Goal: Information Seeking & Learning: Compare options

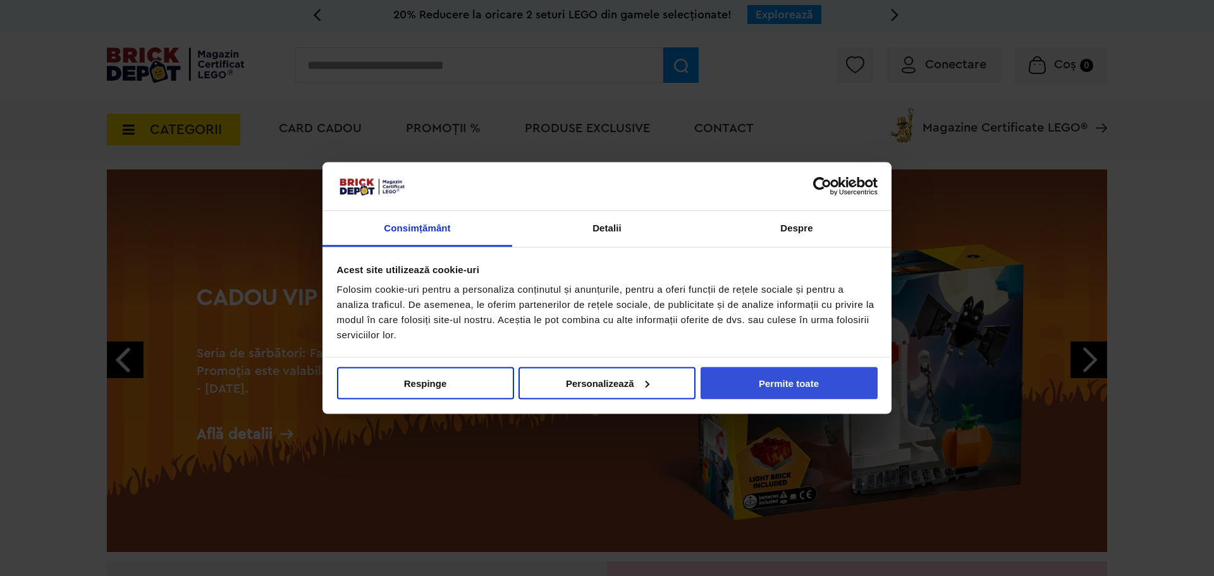
click at [761, 383] on button "Permite toate" at bounding box center [789, 383] width 177 height 32
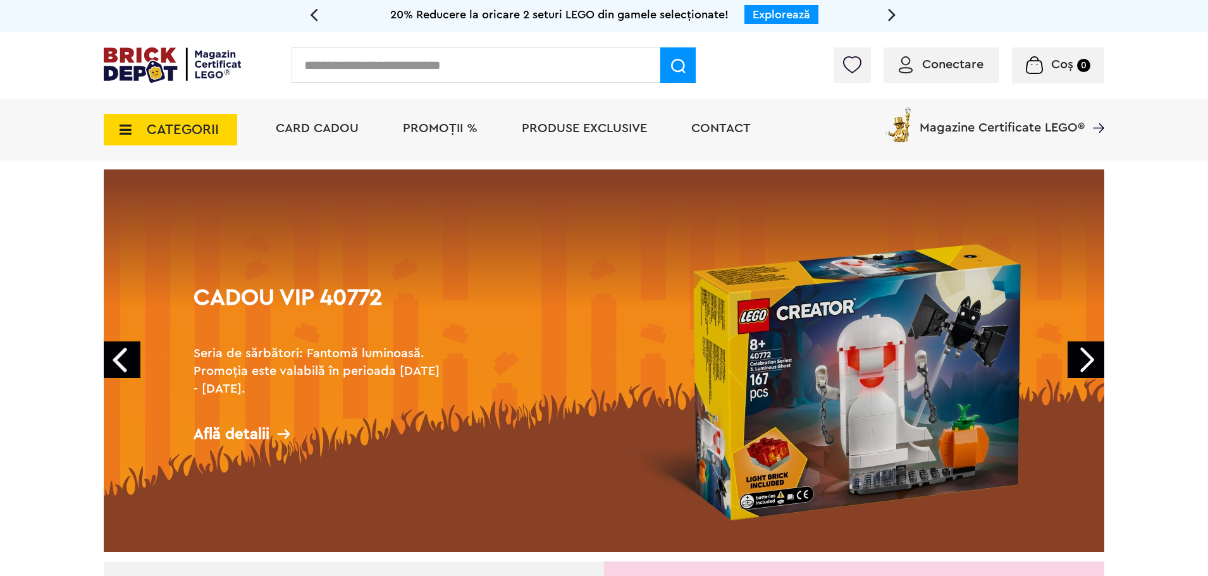
click at [1085, 359] on link "Next" at bounding box center [1086, 360] width 37 height 37
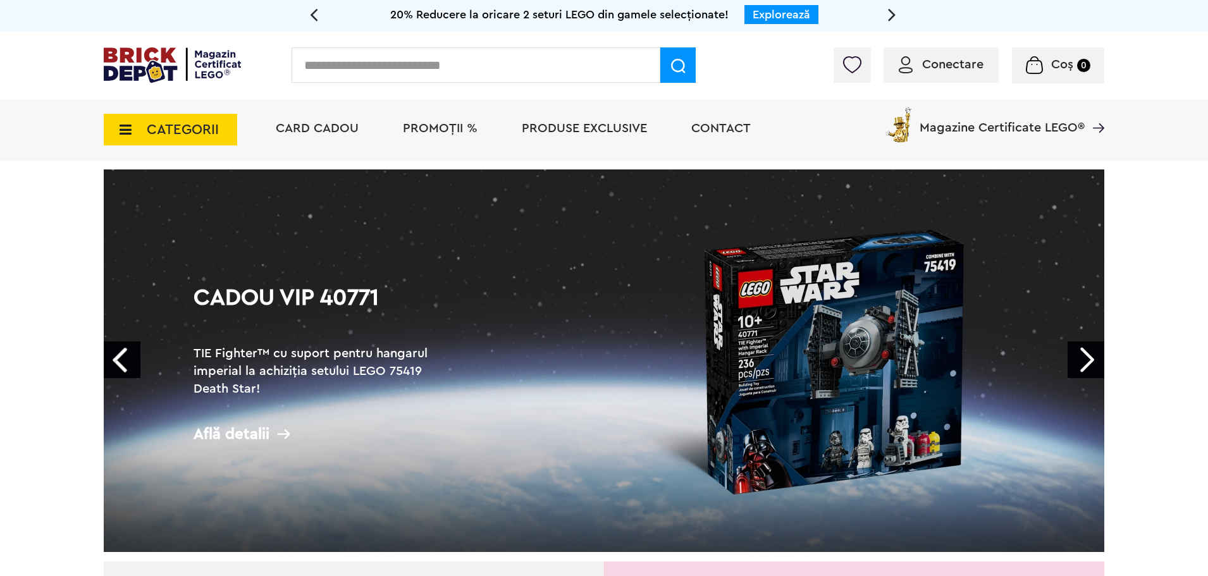
click at [1085, 358] on link "Next" at bounding box center [1086, 360] width 37 height 37
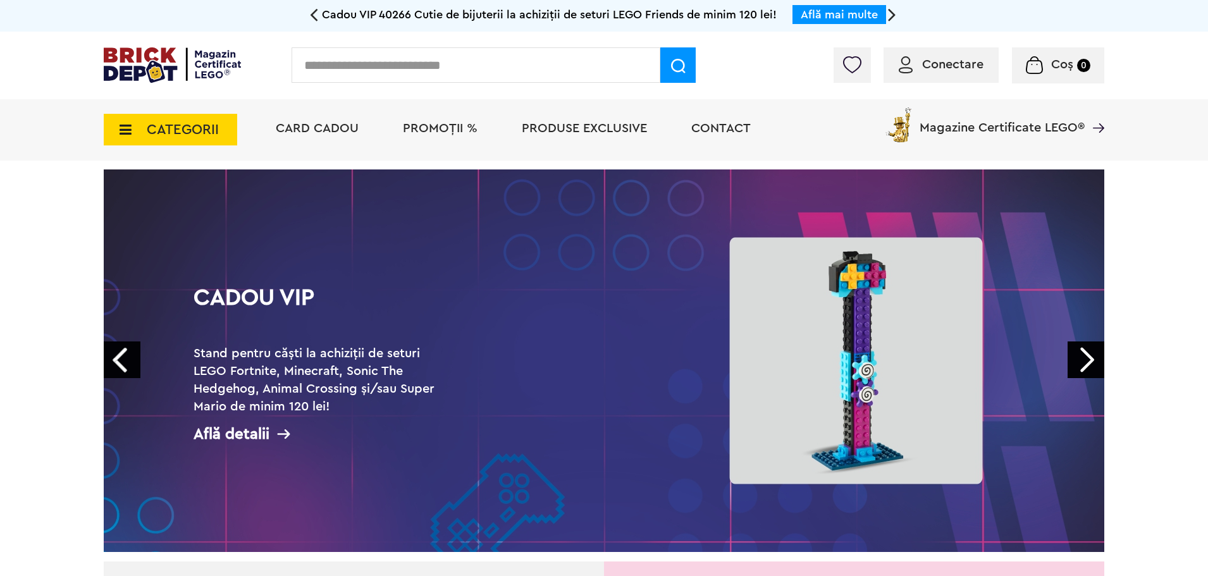
click at [1085, 358] on link "Next" at bounding box center [1086, 360] width 37 height 37
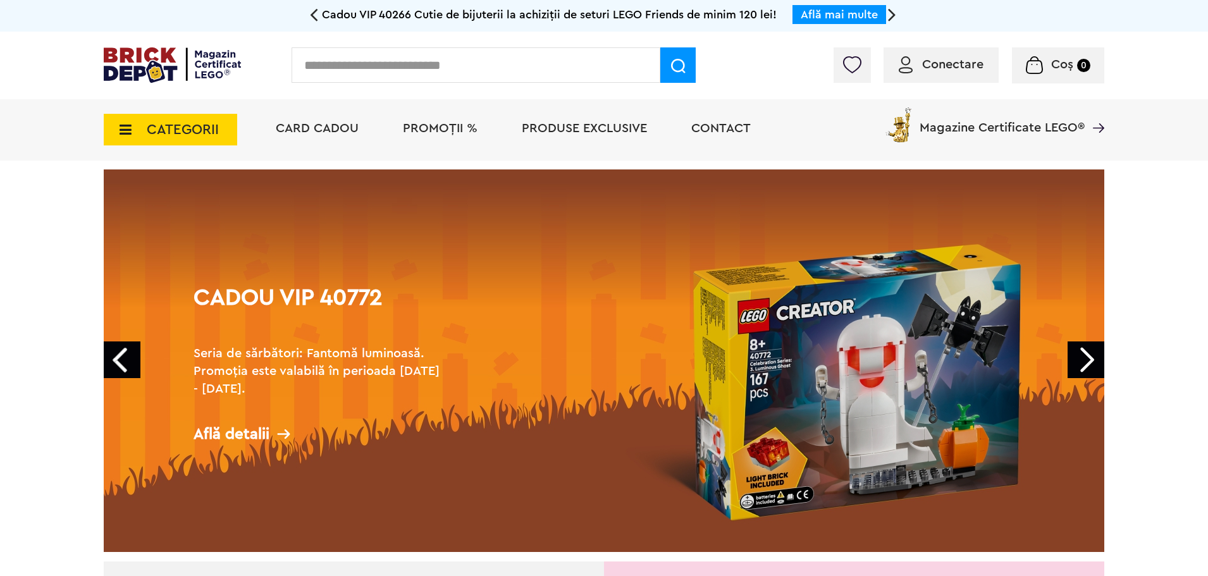
click at [1085, 358] on link "Next" at bounding box center [1086, 360] width 37 height 37
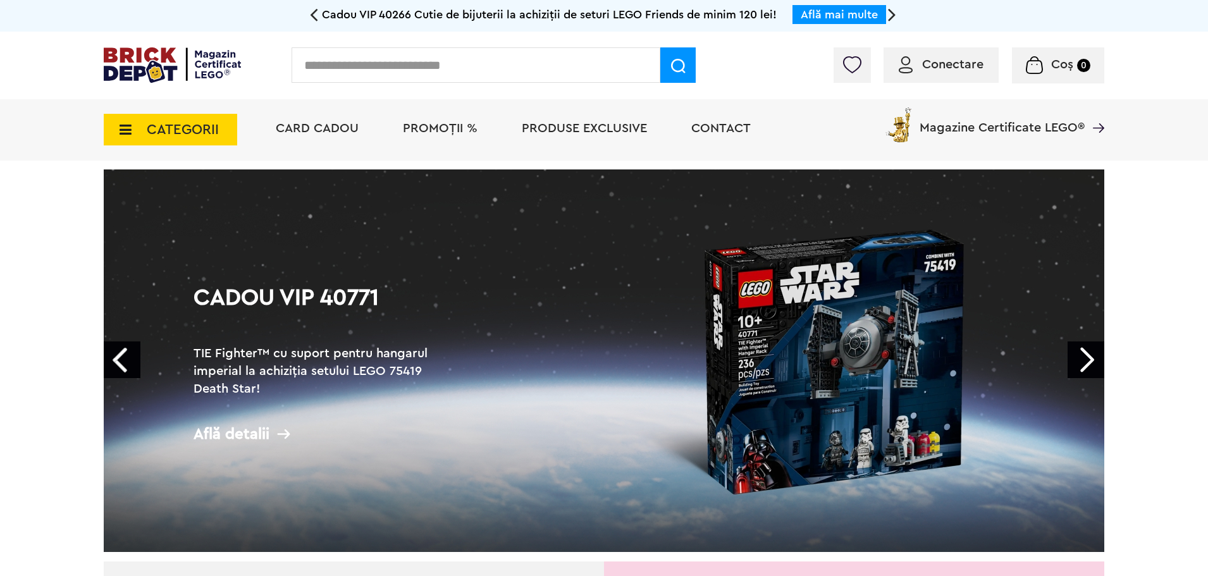
click at [1085, 358] on link "Next" at bounding box center [1086, 360] width 37 height 37
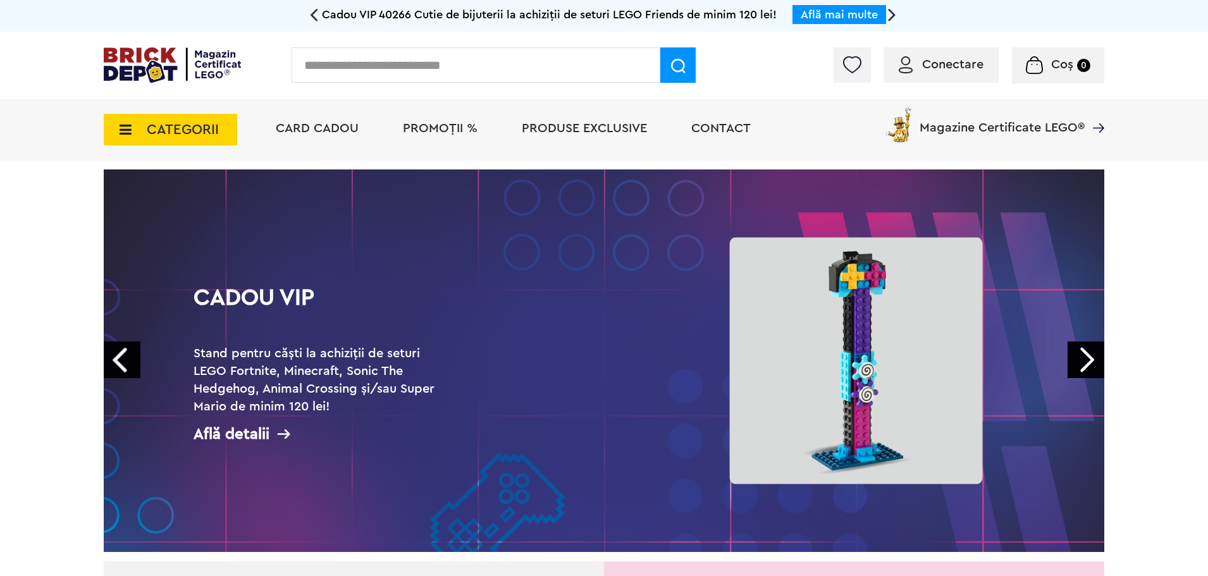
click at [1085, 358] on link "Next" at bounding box center [1086, 360] width 37 height 37
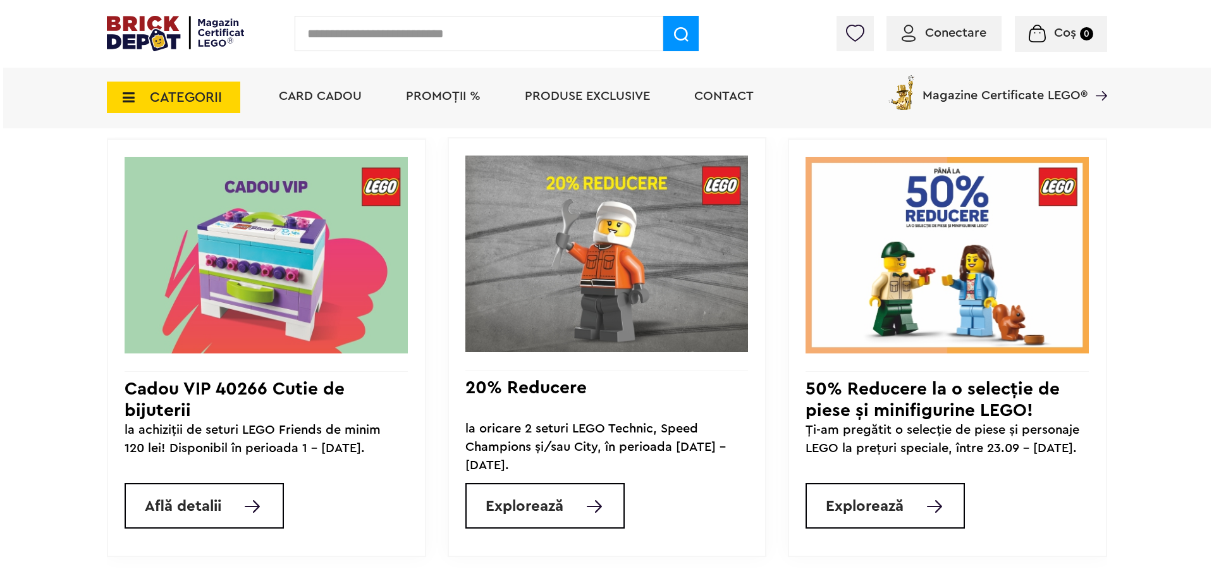
scroll to position [1075, 0]
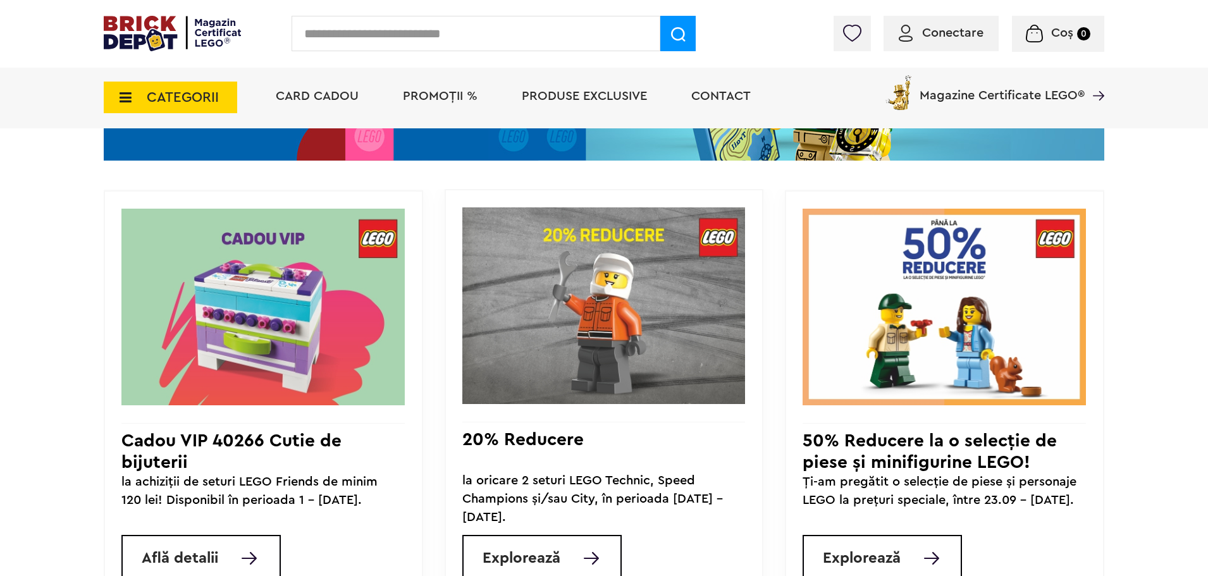
click at [148, 90] on span "CATEGORII" at bounding box center [183, 97] width 72 height 14
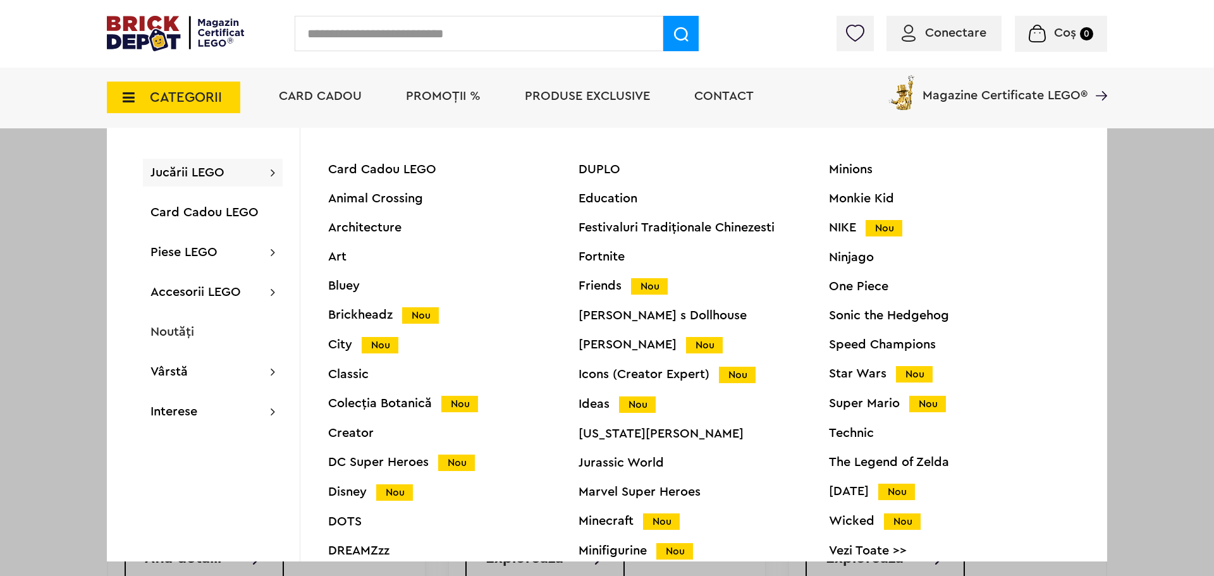
scroll to position [48, 0]
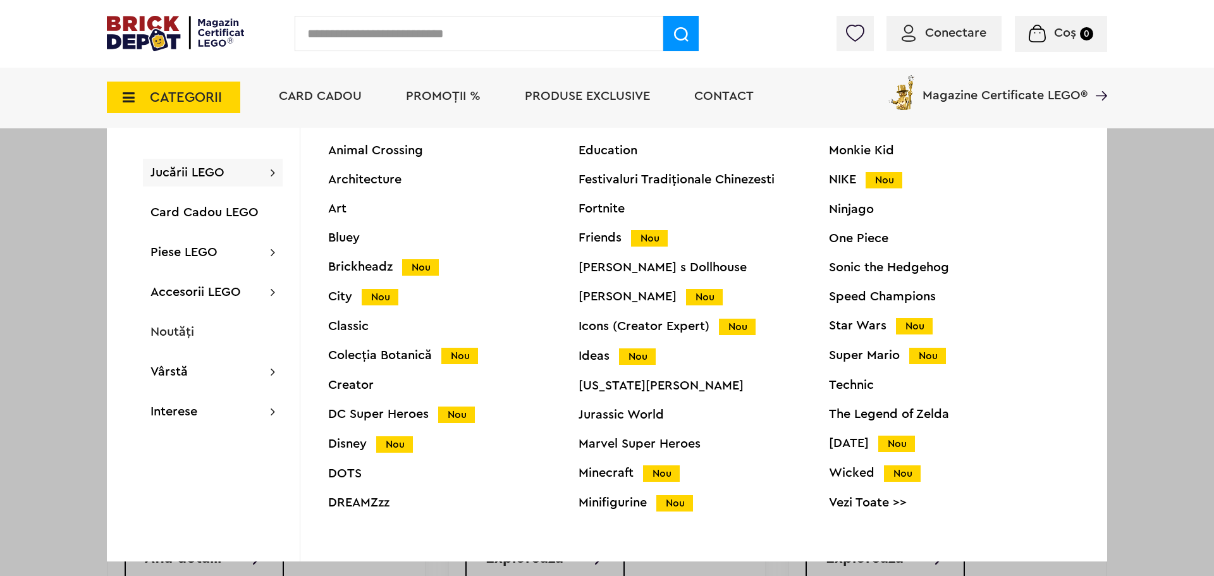
click at [624, 473] on div "Minecraft Nou" at bounding box center [704, 473] width 250 height 13
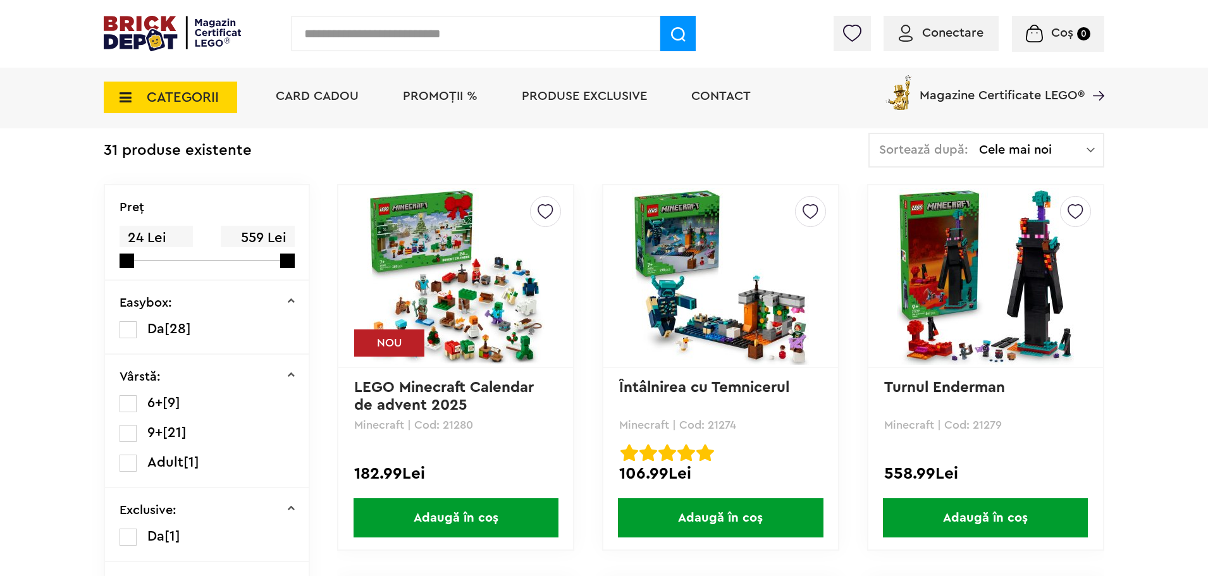
click at [497, 292] on img at bounding box center [455, 276] width 177 height 177
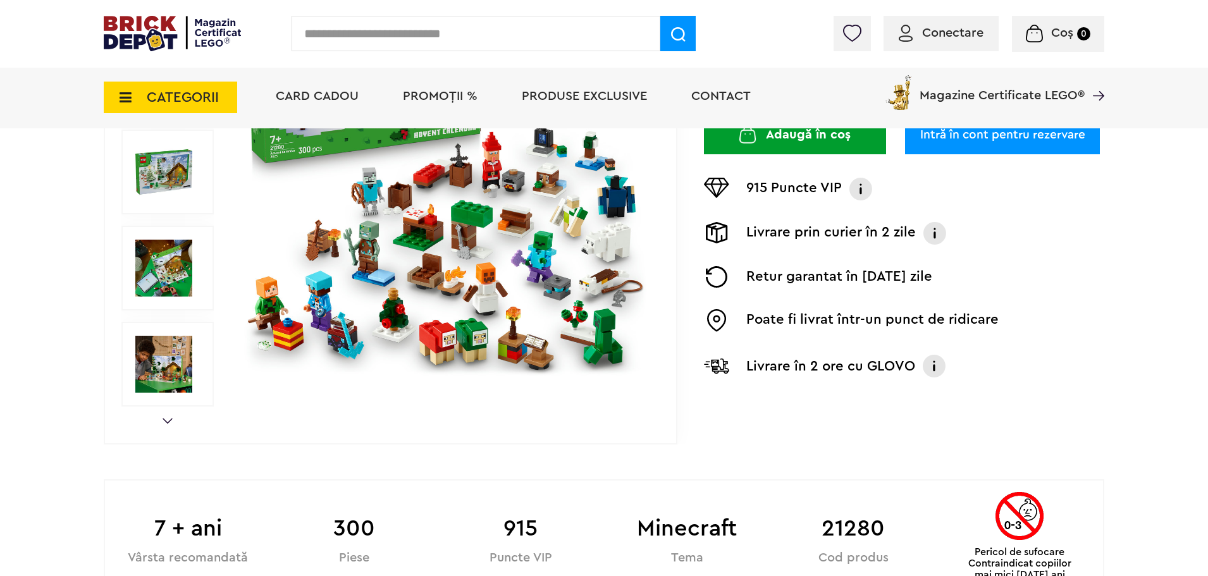
scroll to position [190, 0]
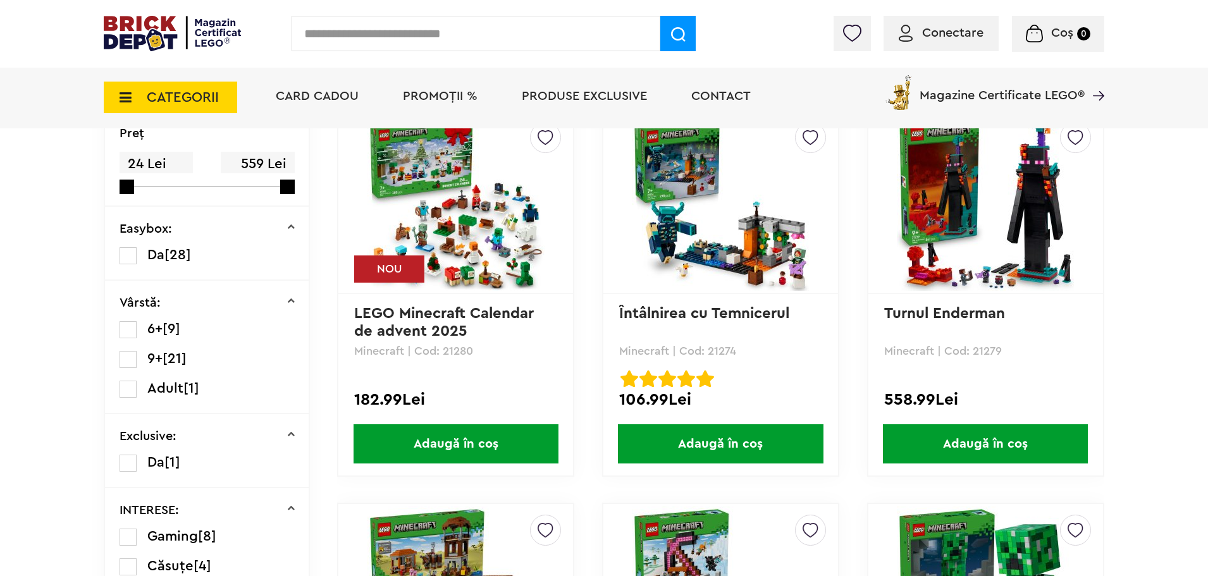
scroll to position [316, 0]
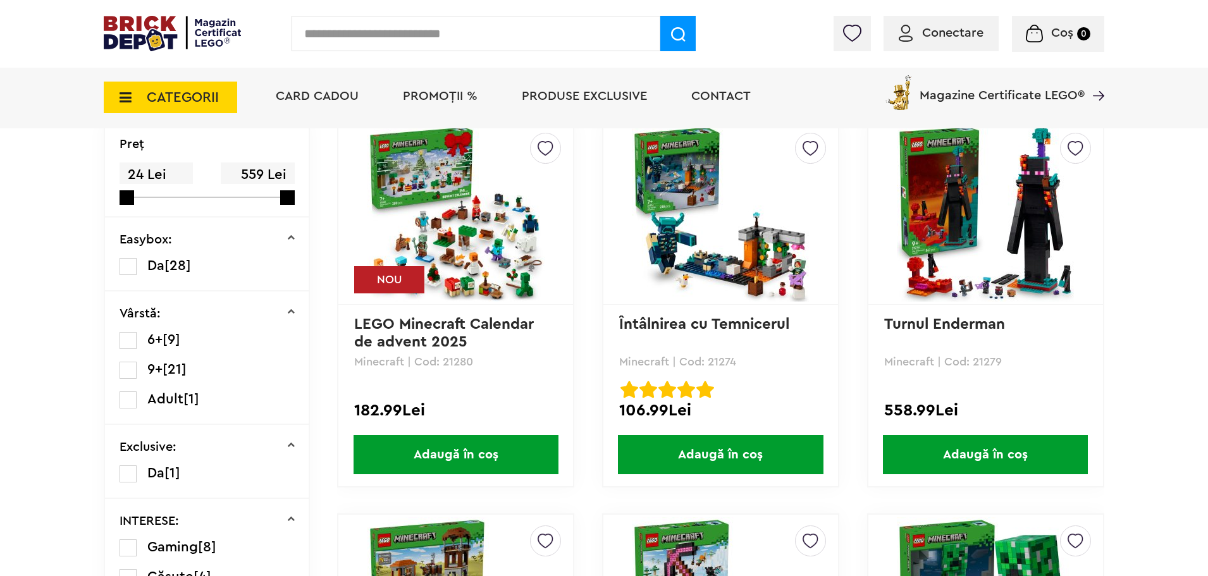
click at [514, 231] on img at bounding box center [455, 213] width 177 height 177
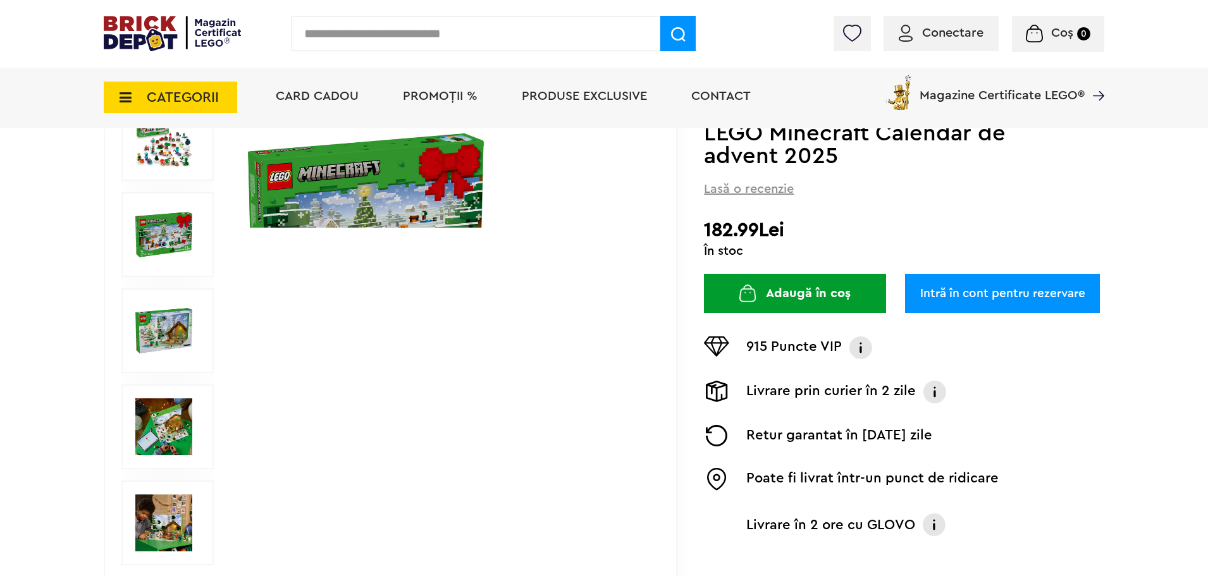
scroll to position [202, 0]
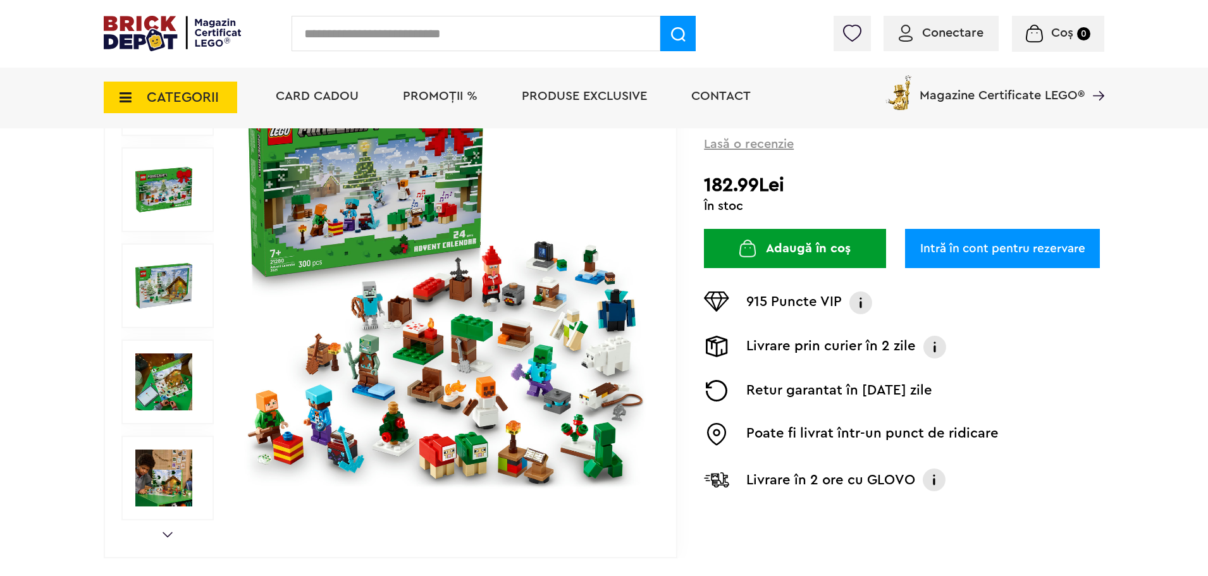
click at [171, 388] on img at bounding box center [163, 382] width 57 height 57
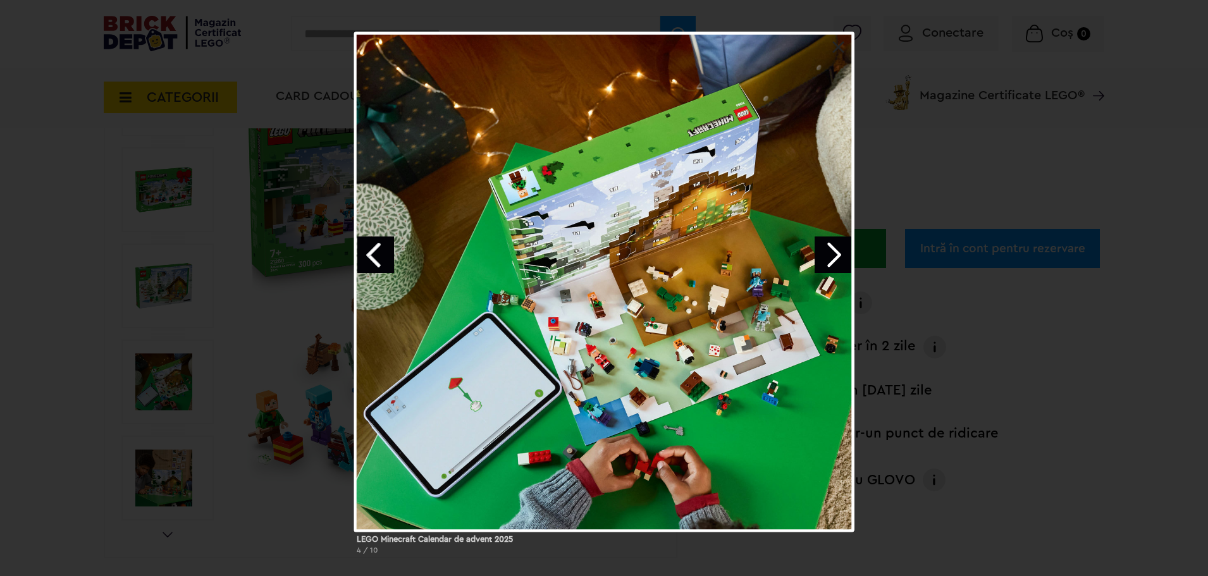
click at [833, 256] on link "Next image" at bounding box center [833, 255] width 37 height 37
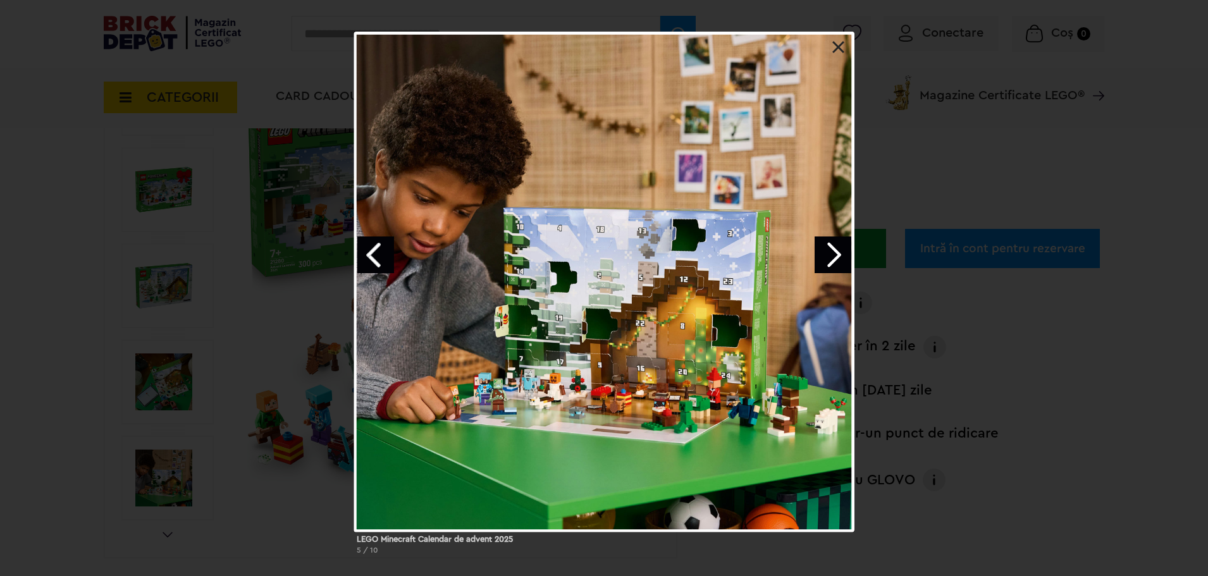
click at [833, 256] on link "Next image" at bounding box center [833, 255] width 37 height 37
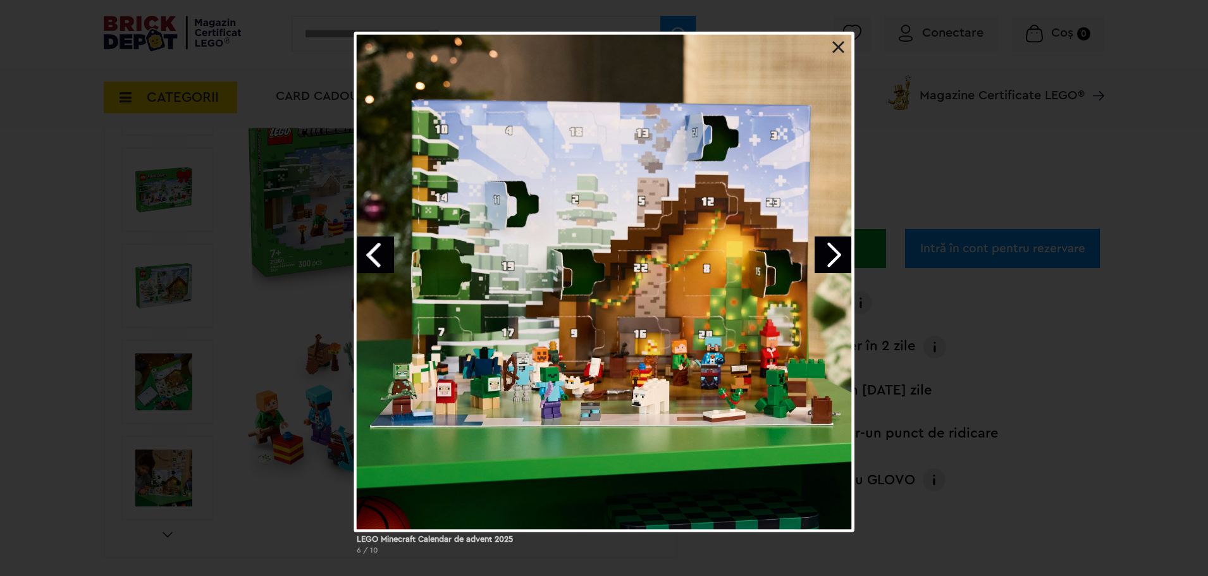
click at [875, 333] on div "LEGO Minecraft Calendar de advent 2025 6 / 10" at bounding box center [604, 298] width 1208 height 533
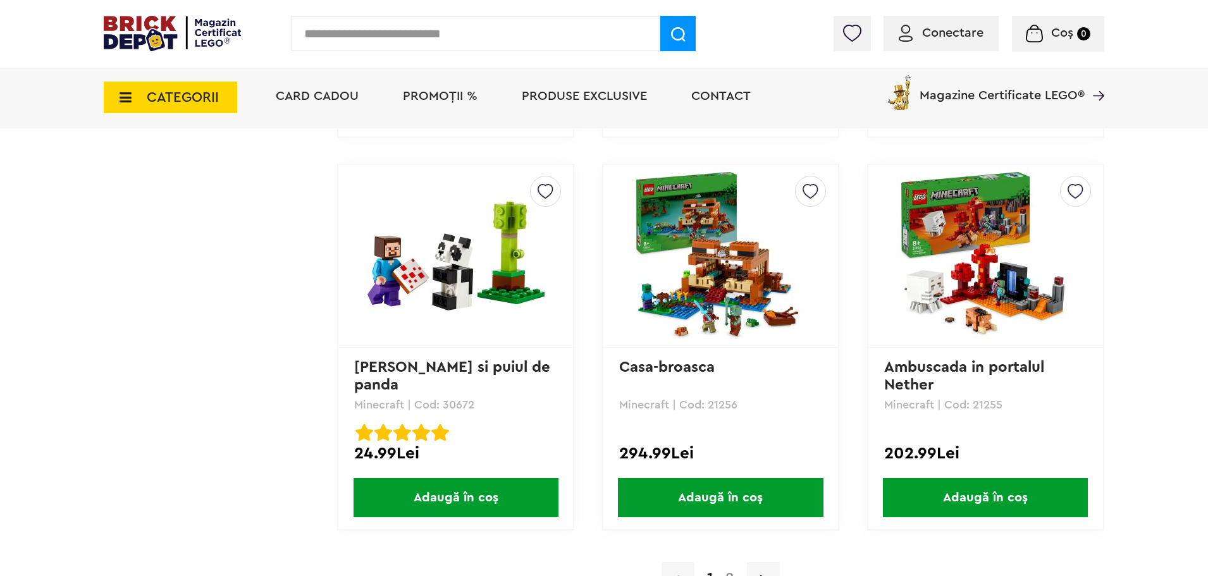
scroll to position [3668, 0]
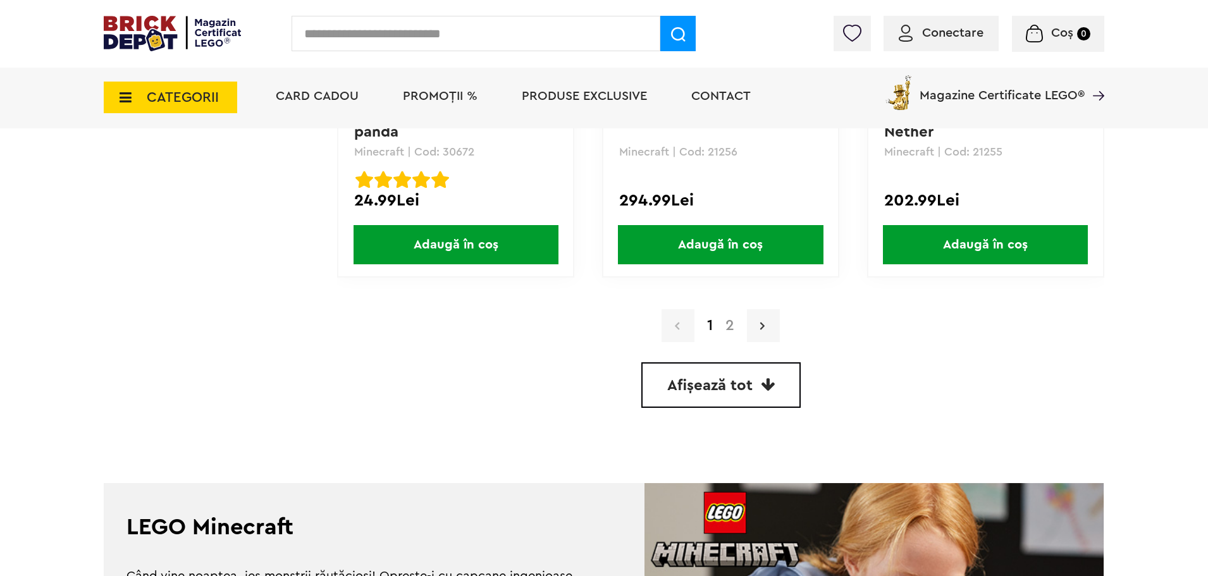
click at [763, 323] on icon at bounding box center [762, 325] width 4 height 13
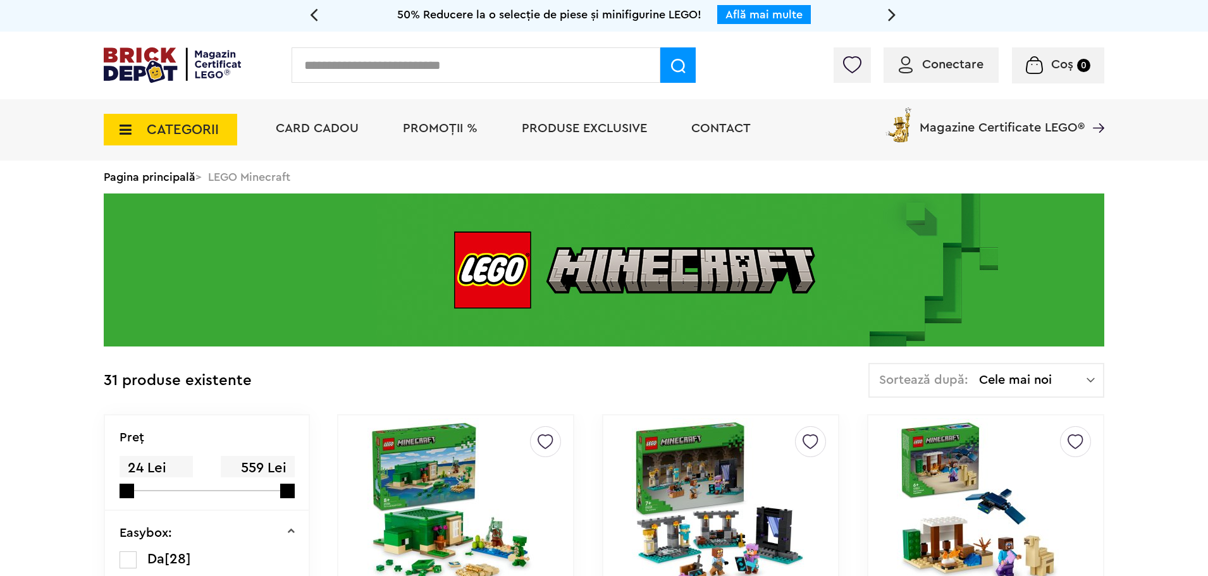
click at [176, 137] on span "CATEGORII" at bounding box center [183, 130] width 72 height 14
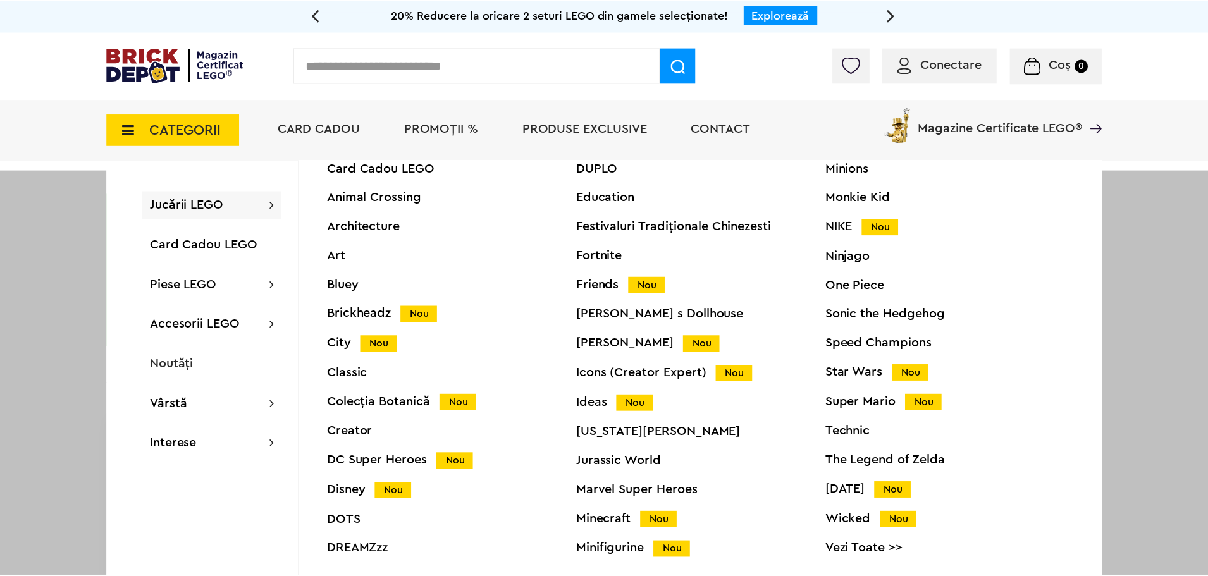
scroll to position [48, 0]
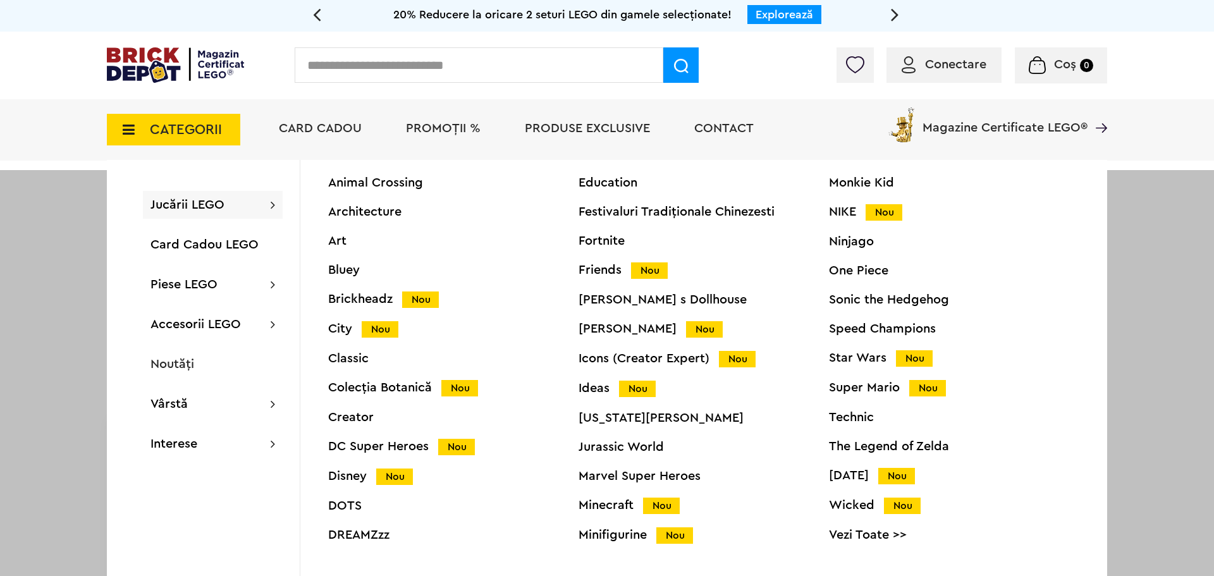
click at [602, 544] on div "DUPLO Education Festivaluri Tradiţionale Chinezesti Fortnite Friends Nou Gabby …" at bounding box center [704, 352] width 250 height 411
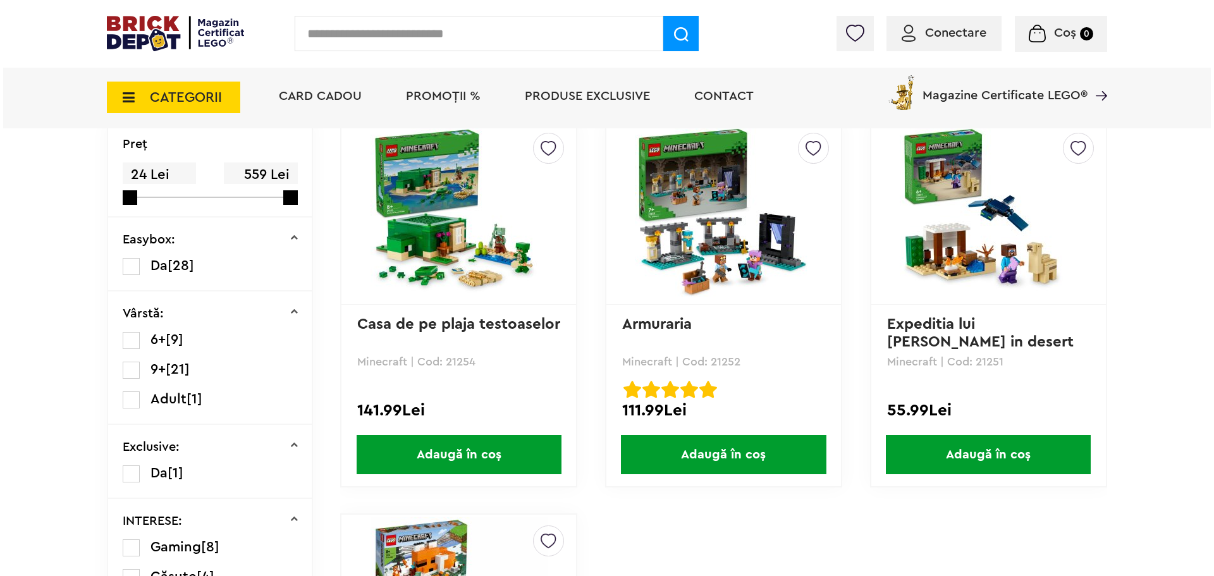
scroll to position [0, 0]
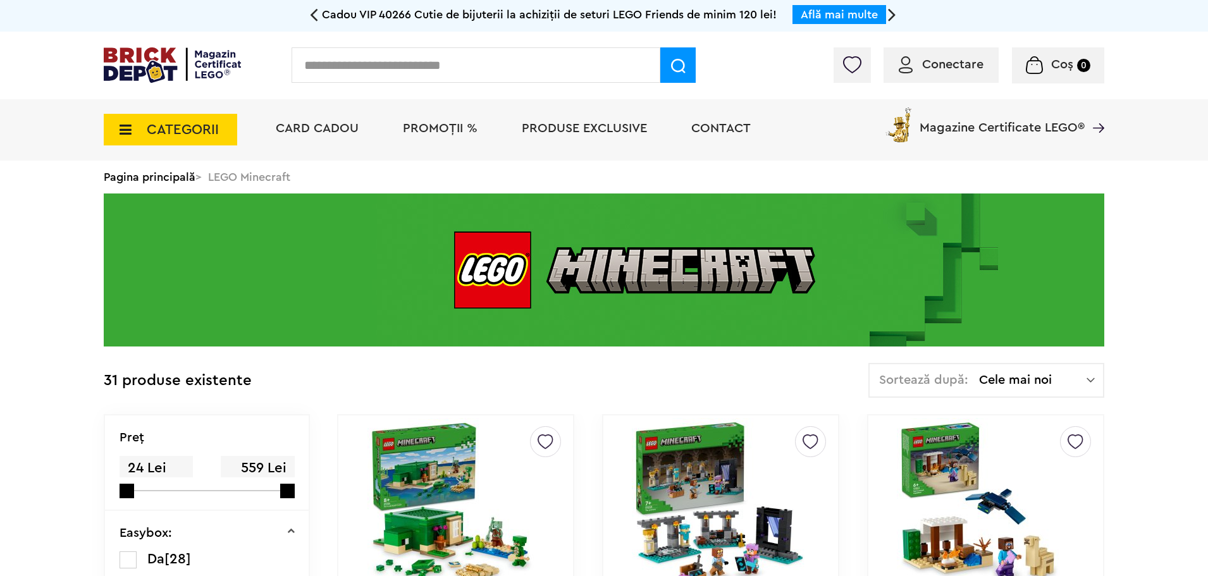
click at [149, 126] on span "CATEGORII" at bounding box center [183, 130] width 72 height 14
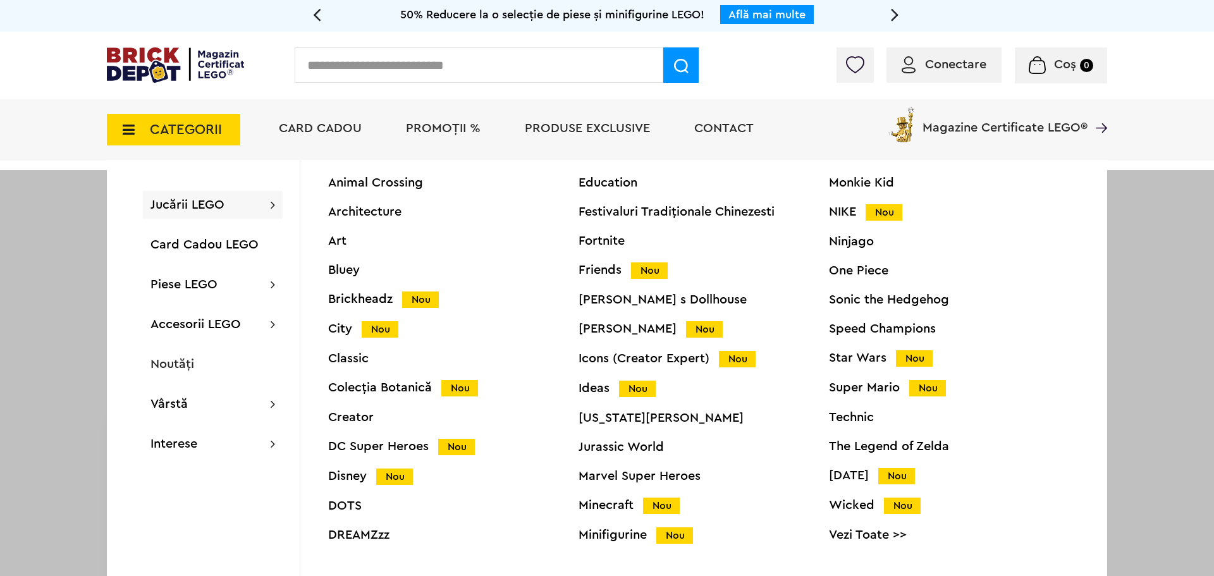
click at [610, 541] on div "Minifigurine Nou" at bounding box center [704, 535] width 250 height 13
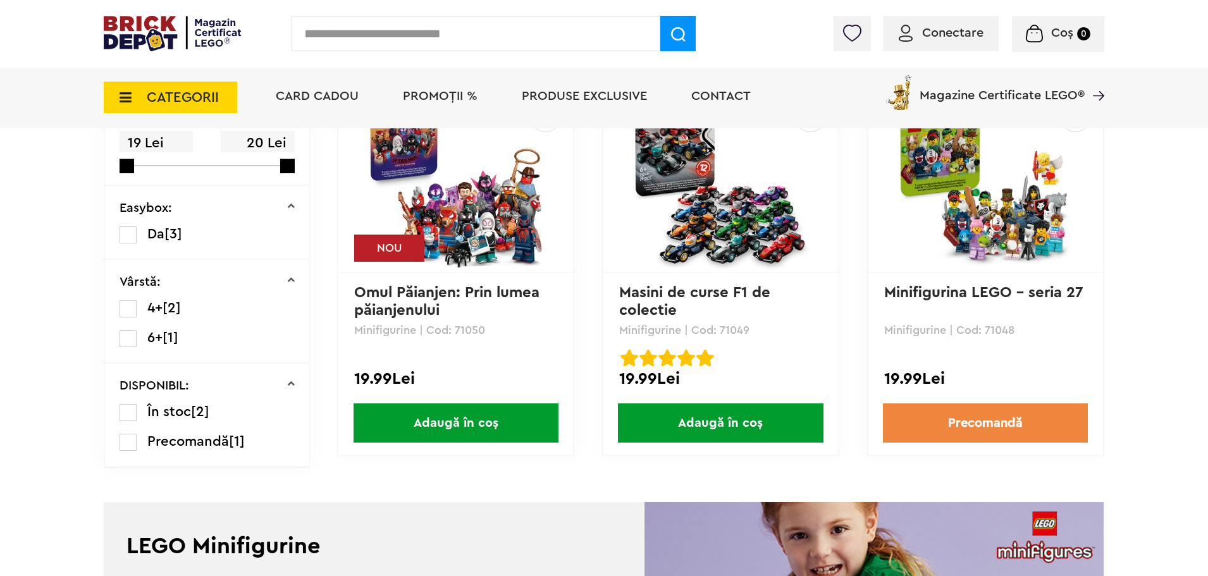
scroll to position [329, 0]
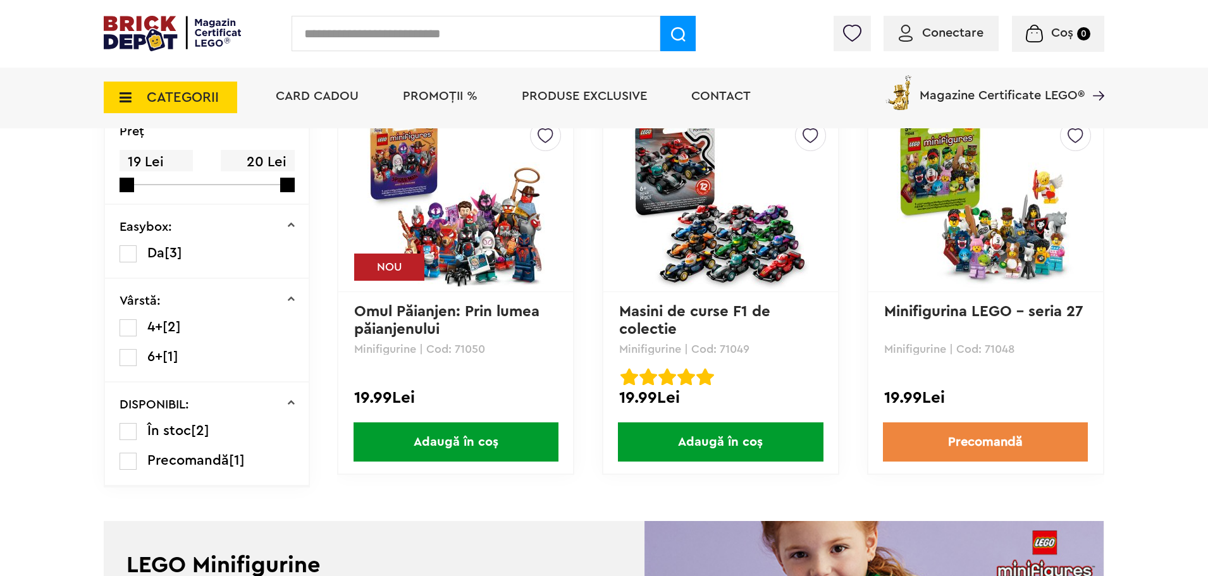
click at [717, 223] on img at bounding box center [720, 200] width 177 height 177
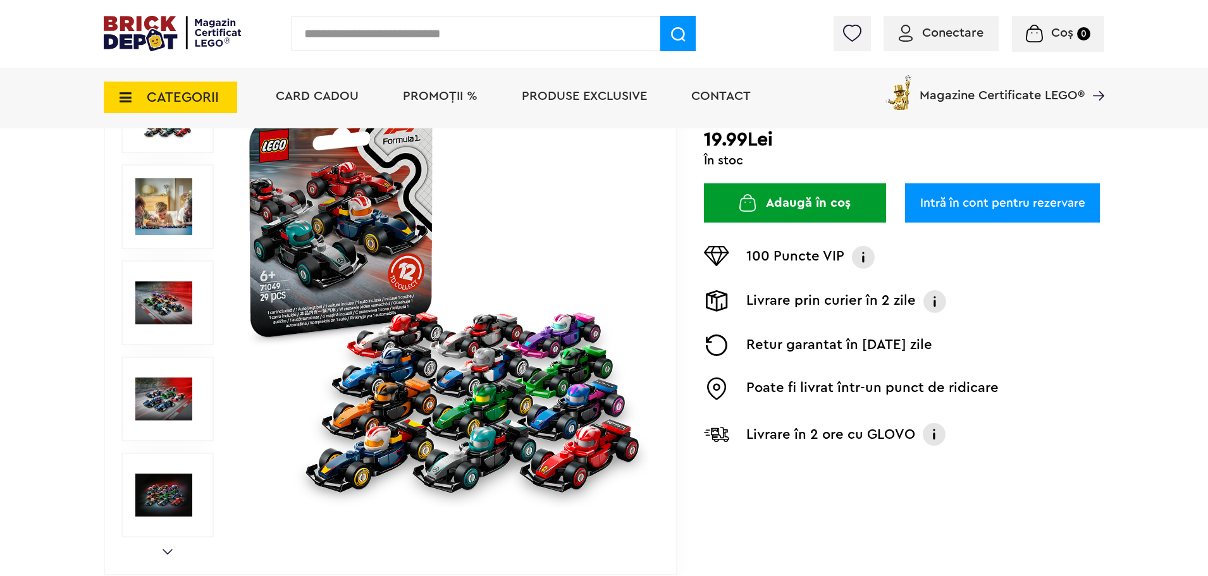
scroll to position [190, 0]
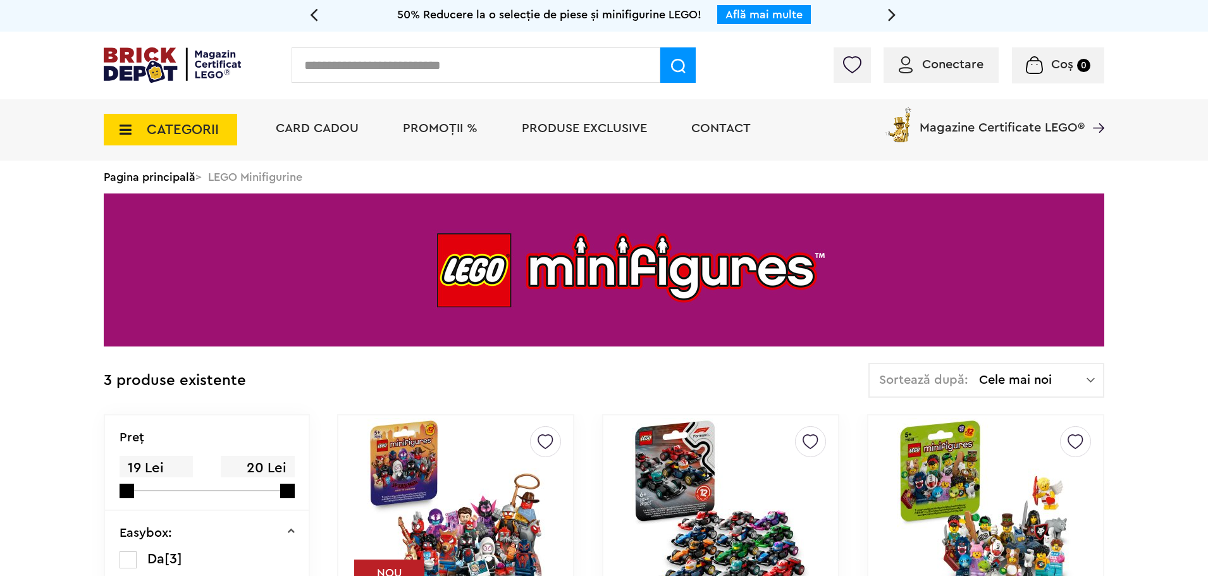
click at [155, 131] on span "CATEGORII" at bounding box center [183, 130] width 72 height 14
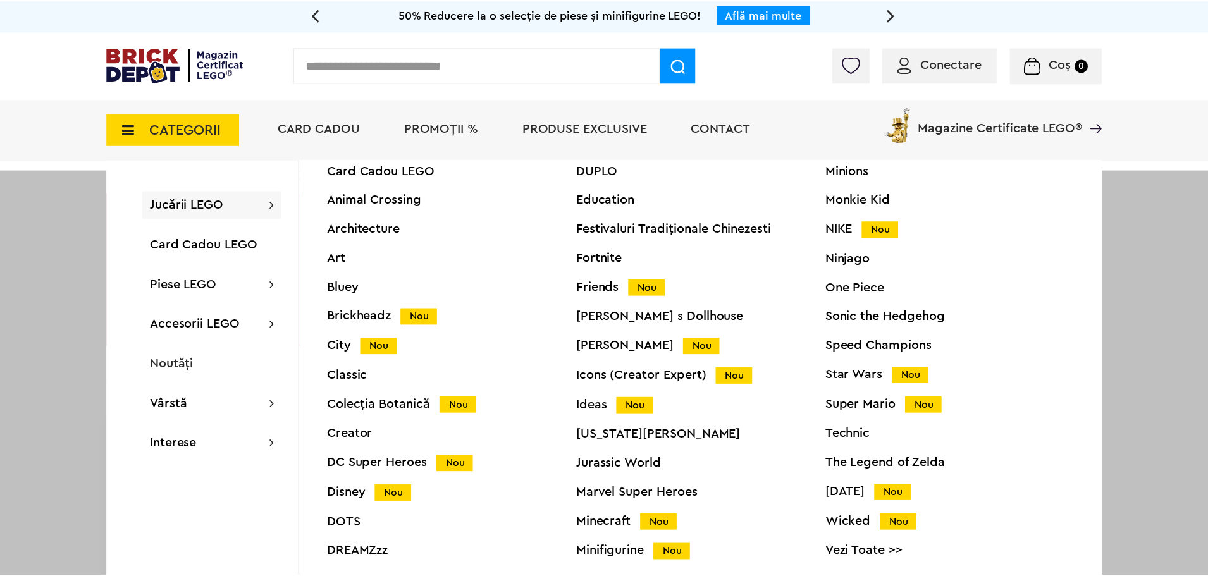
scroll to position [48, 0]
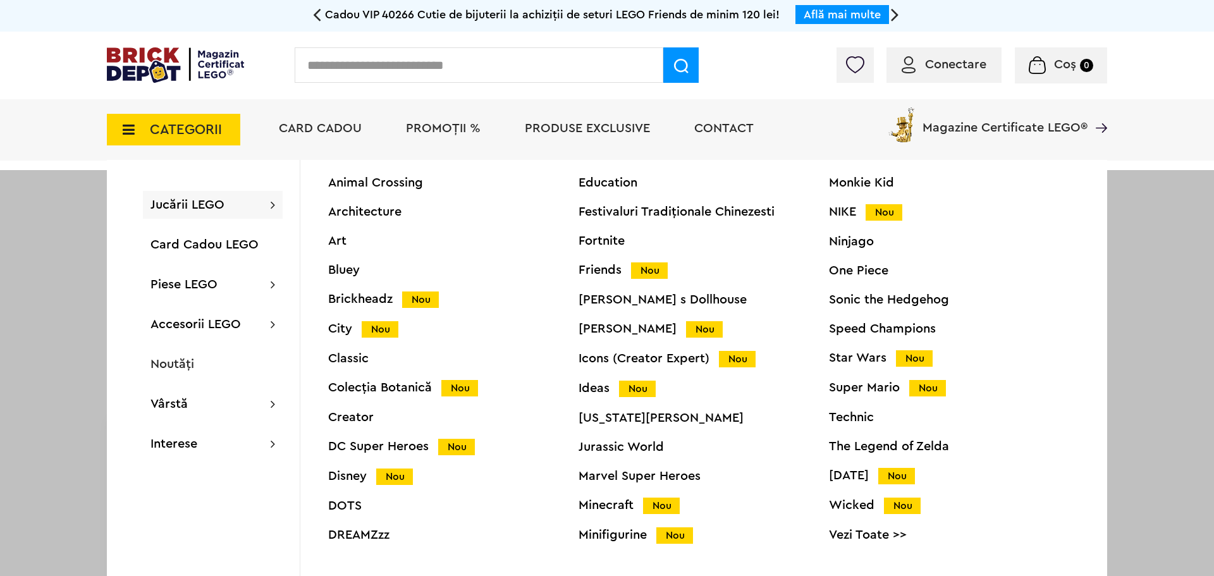
click at [877, 362] on div "Star Wars Nou" at bounding box center [954, 358] width 250 height 13
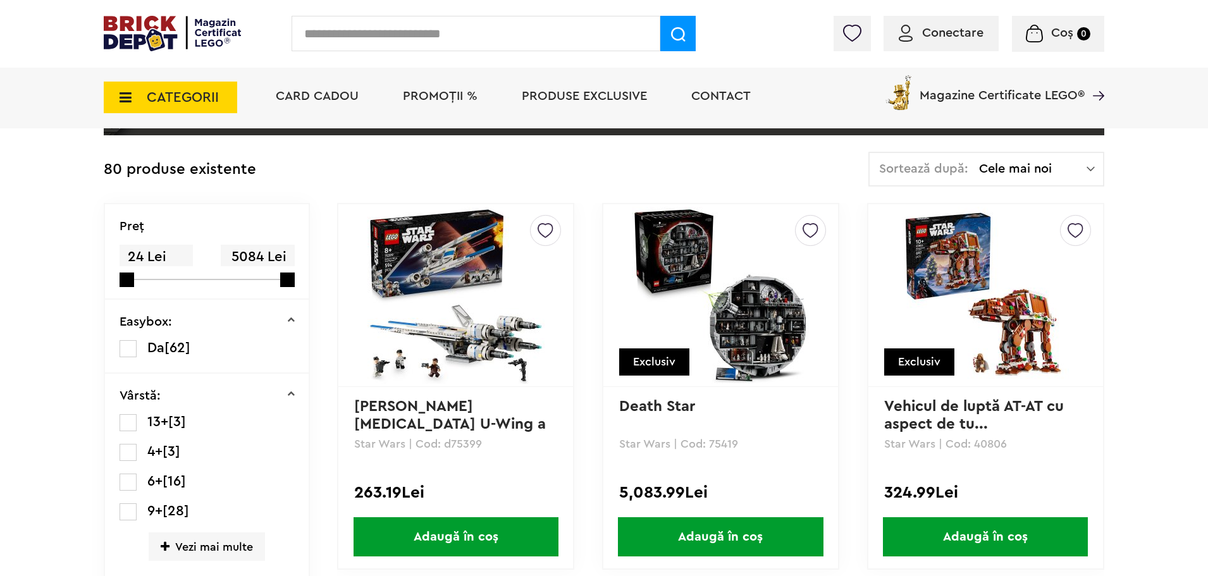
click at [1023, 164] on span "Cele mai noi" at bounding box center [1033, 169] width 108 height 13
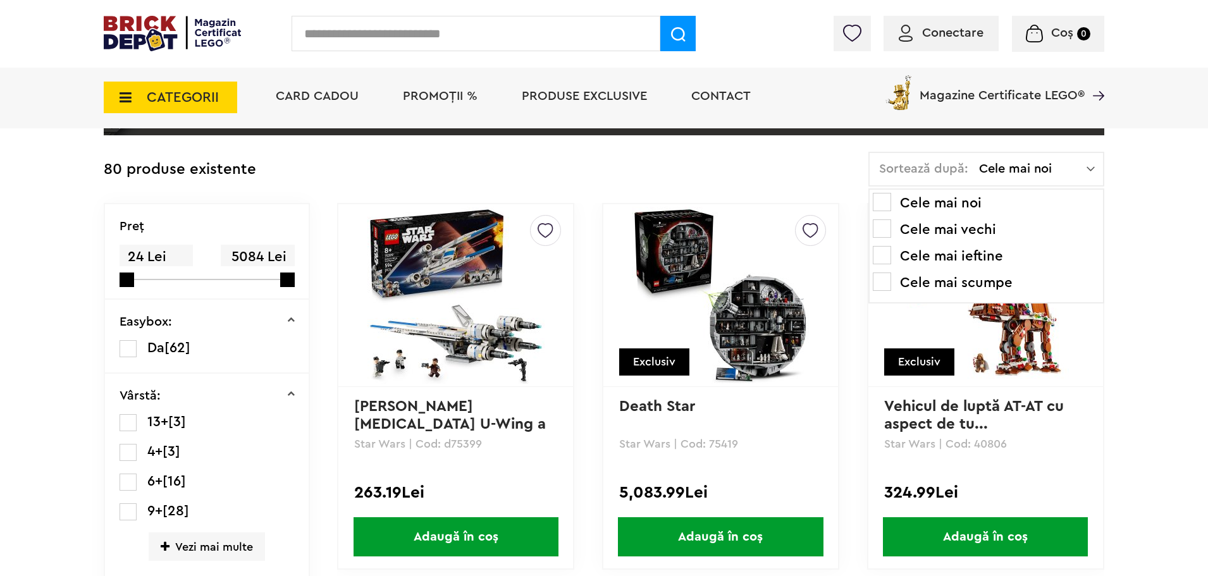
click at [983, 257] on li "Cele mai ieftine" at bounding box center [986, 256] width 227 height 20
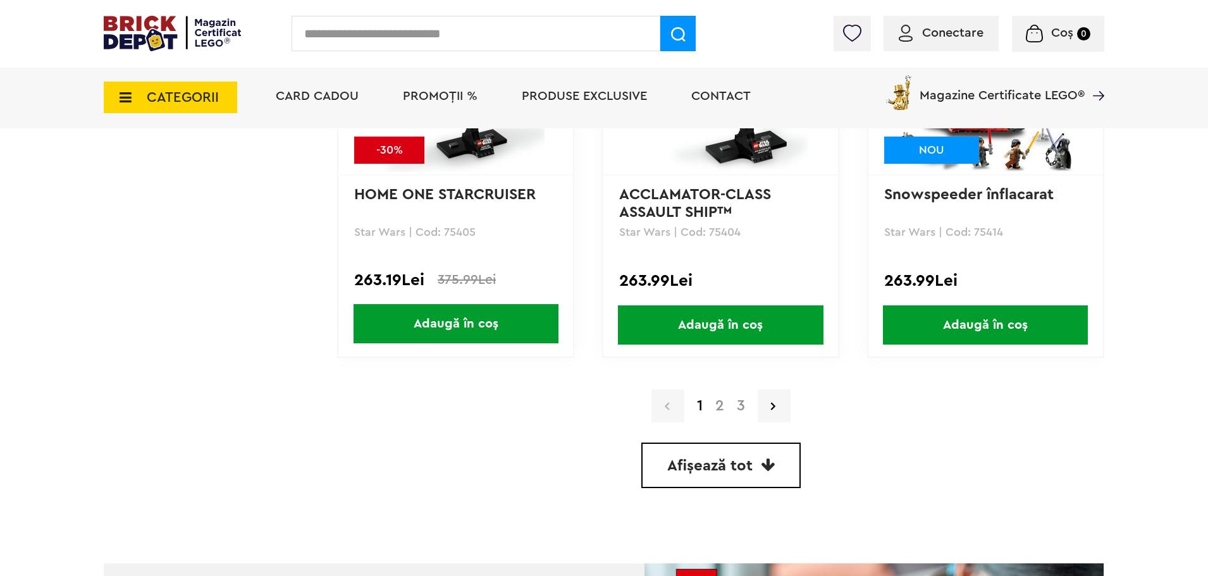
scroll to position [3700, 0]
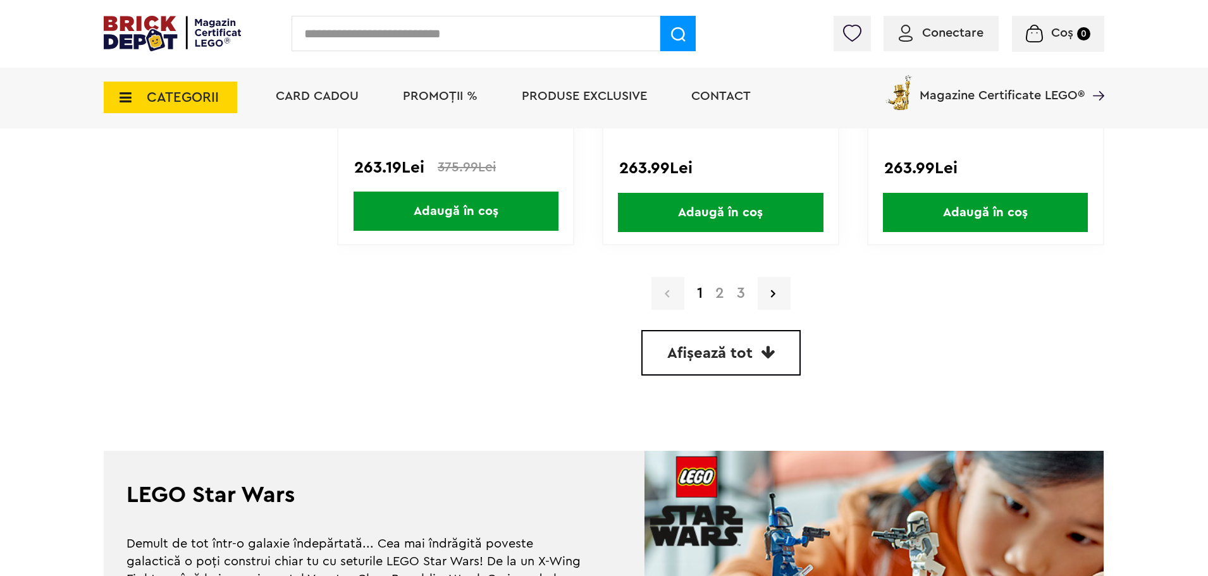
click at [717, 300] on link "2" at bounding box center [720, 293] width 22 height 15
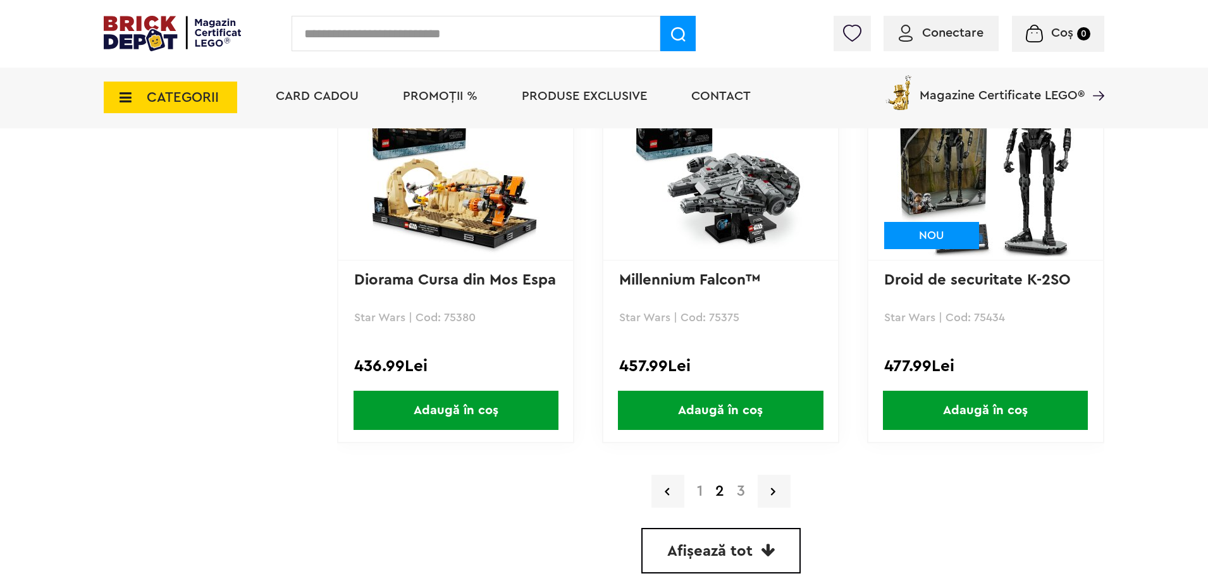
scroll to position [3511, 0]
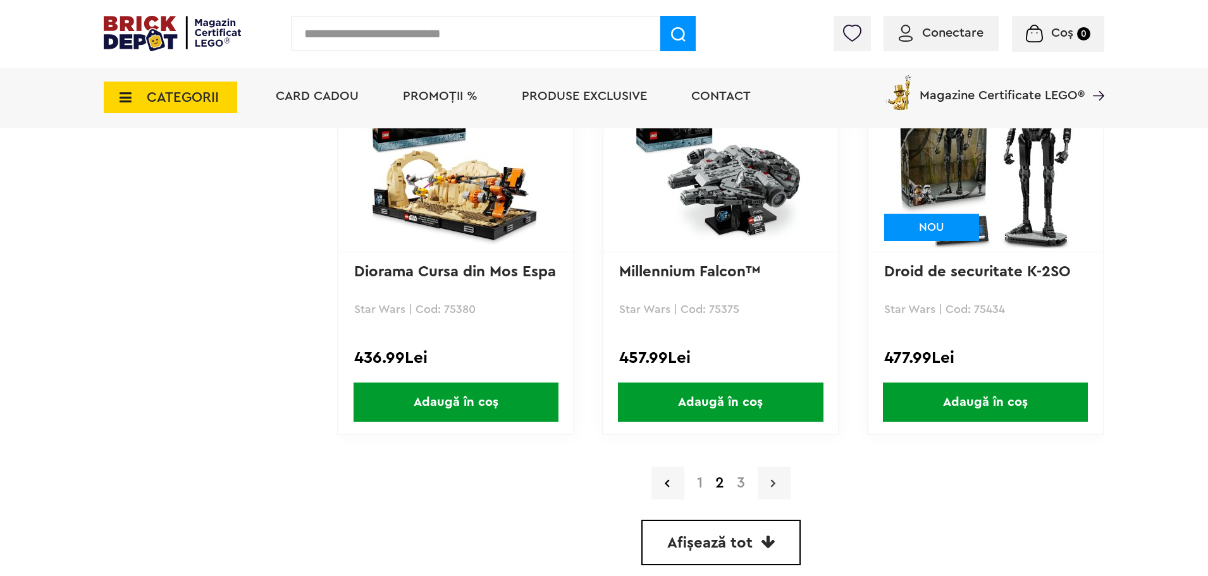
click at [782, 469] on link at bounding box center [774, 483] width 33 height 33
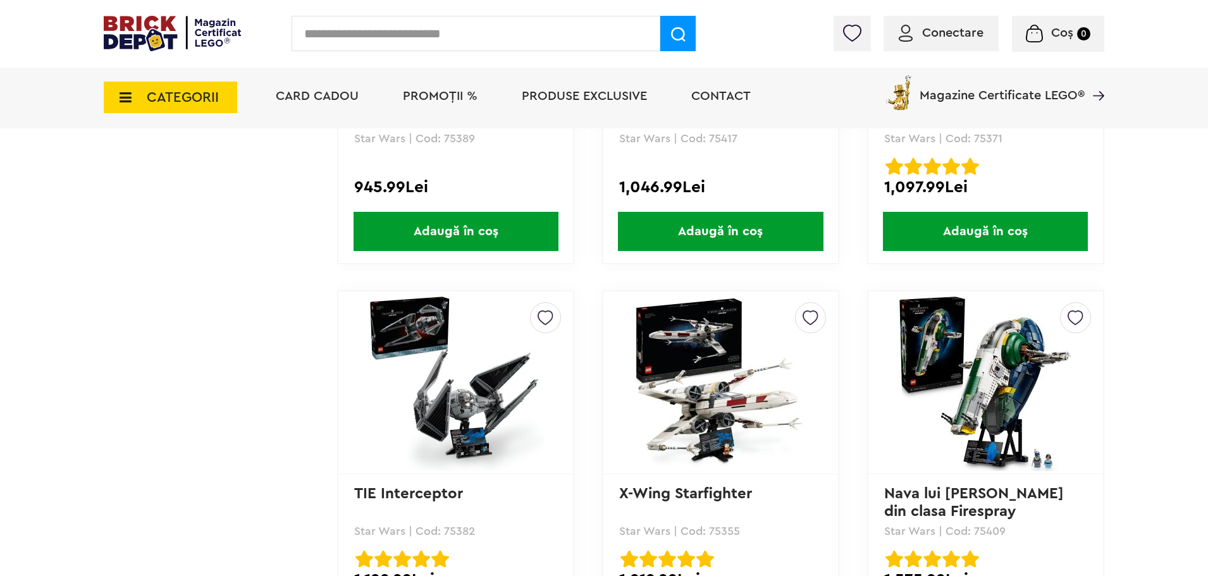
scroll to position [2467, 0]
